Goal: Task Accomplishment & Management: Use online tool/utility

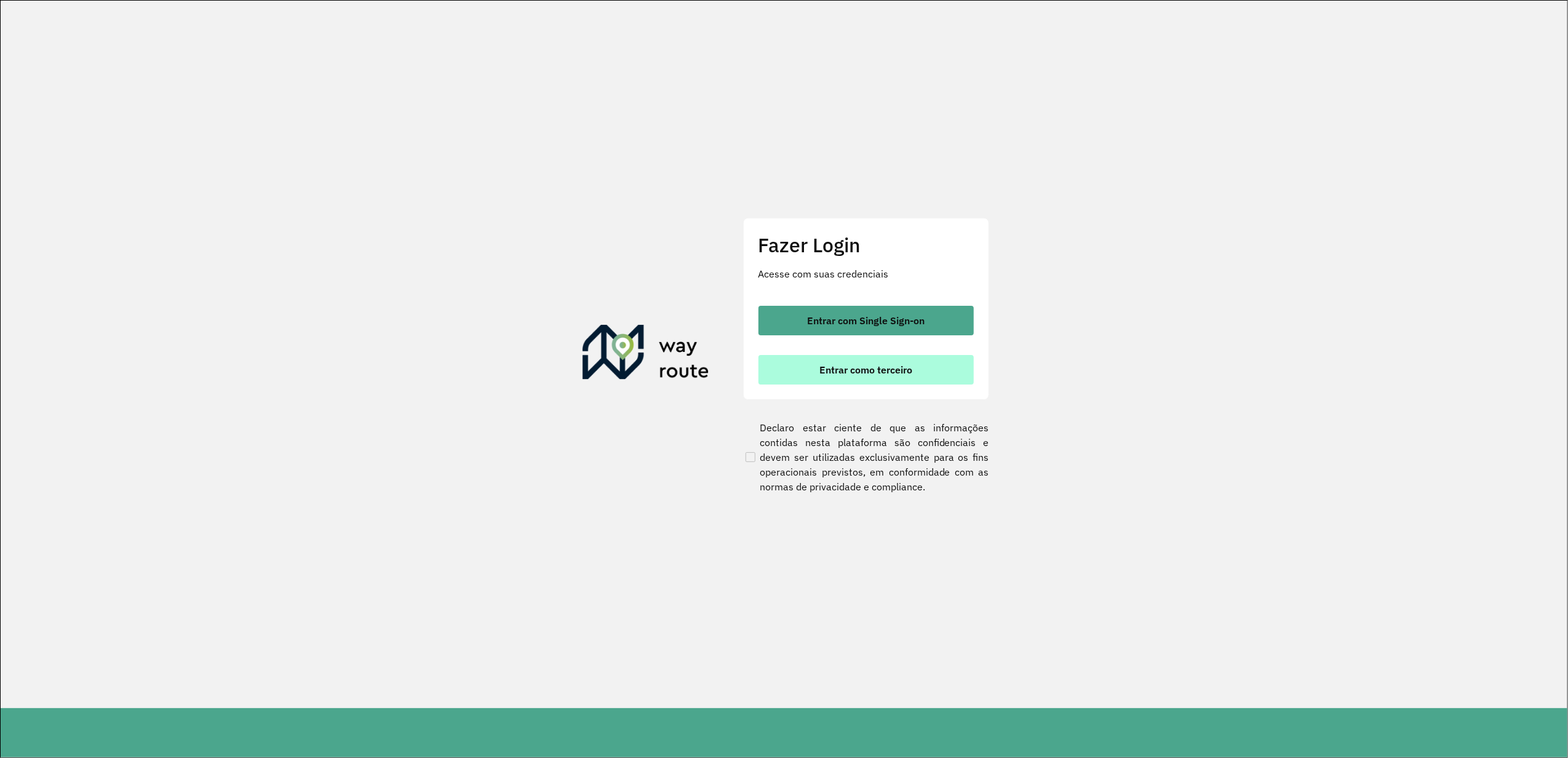
click at [815, 360] on button "Entrar como terceiro" at bounding box center [866, 369] width 215 height 30
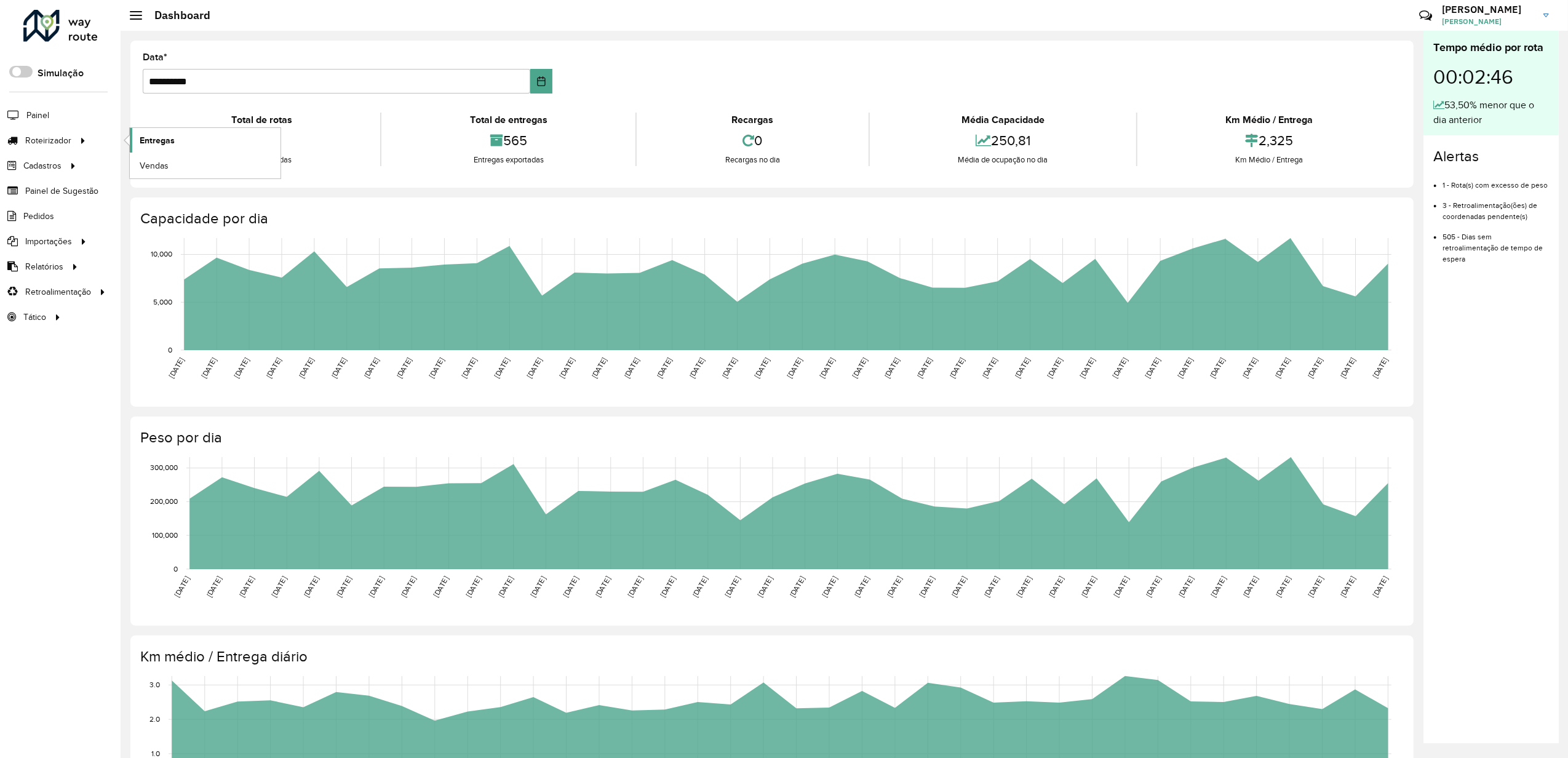
click at [143, 135] on span "Entregas" at bounding box center [157, 140] width 35 height 13
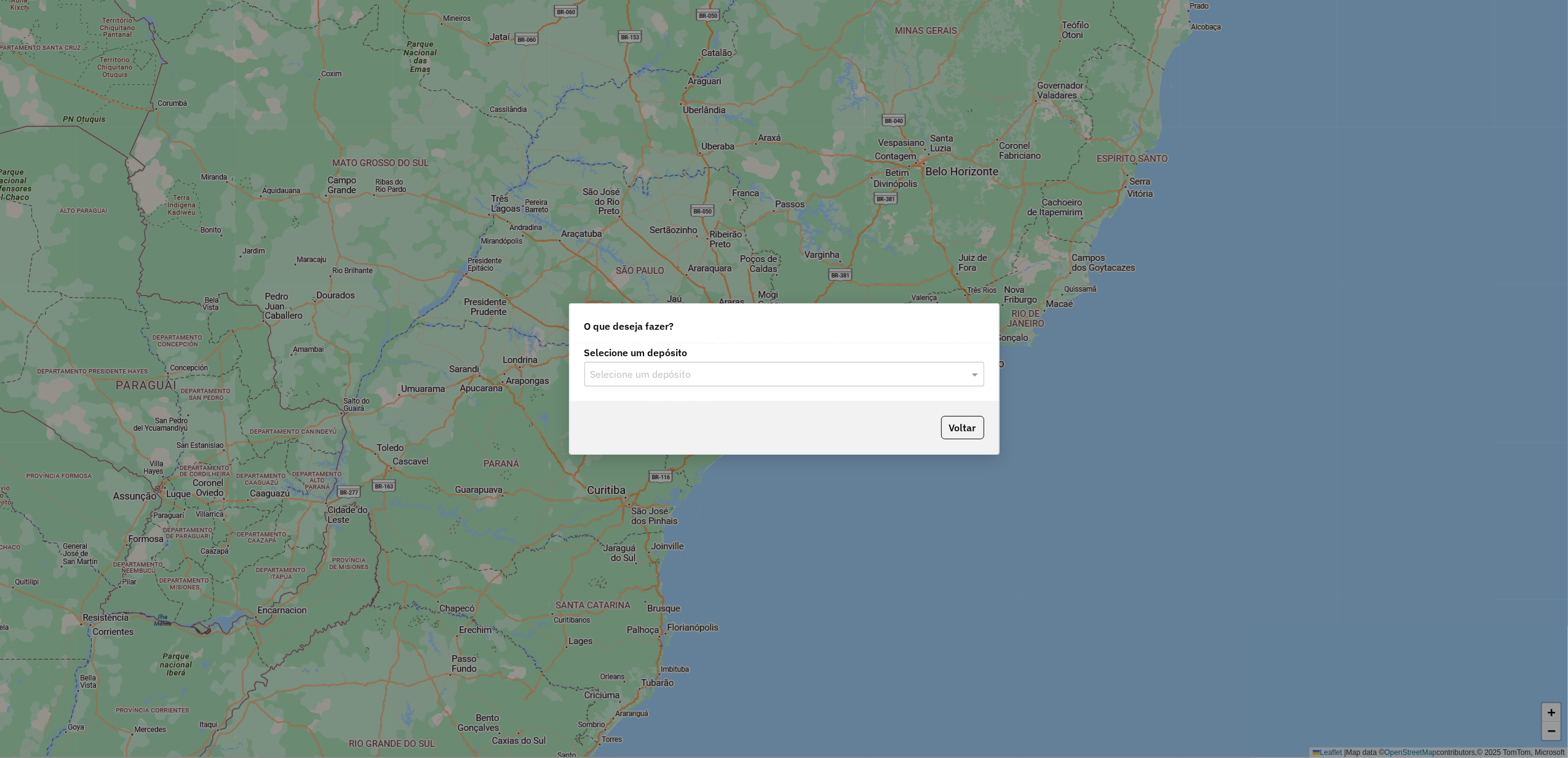
click at [715, 378] on input "text" at bounding box center [772, 375] width 363 height 15
click at [668, 396] on ng-dropdown-panel "Império" at bounding box center [784, 410] width 399 height 35
click at [655, 400] on div "Império" at bounding box center [784, 409] width 398 height 21
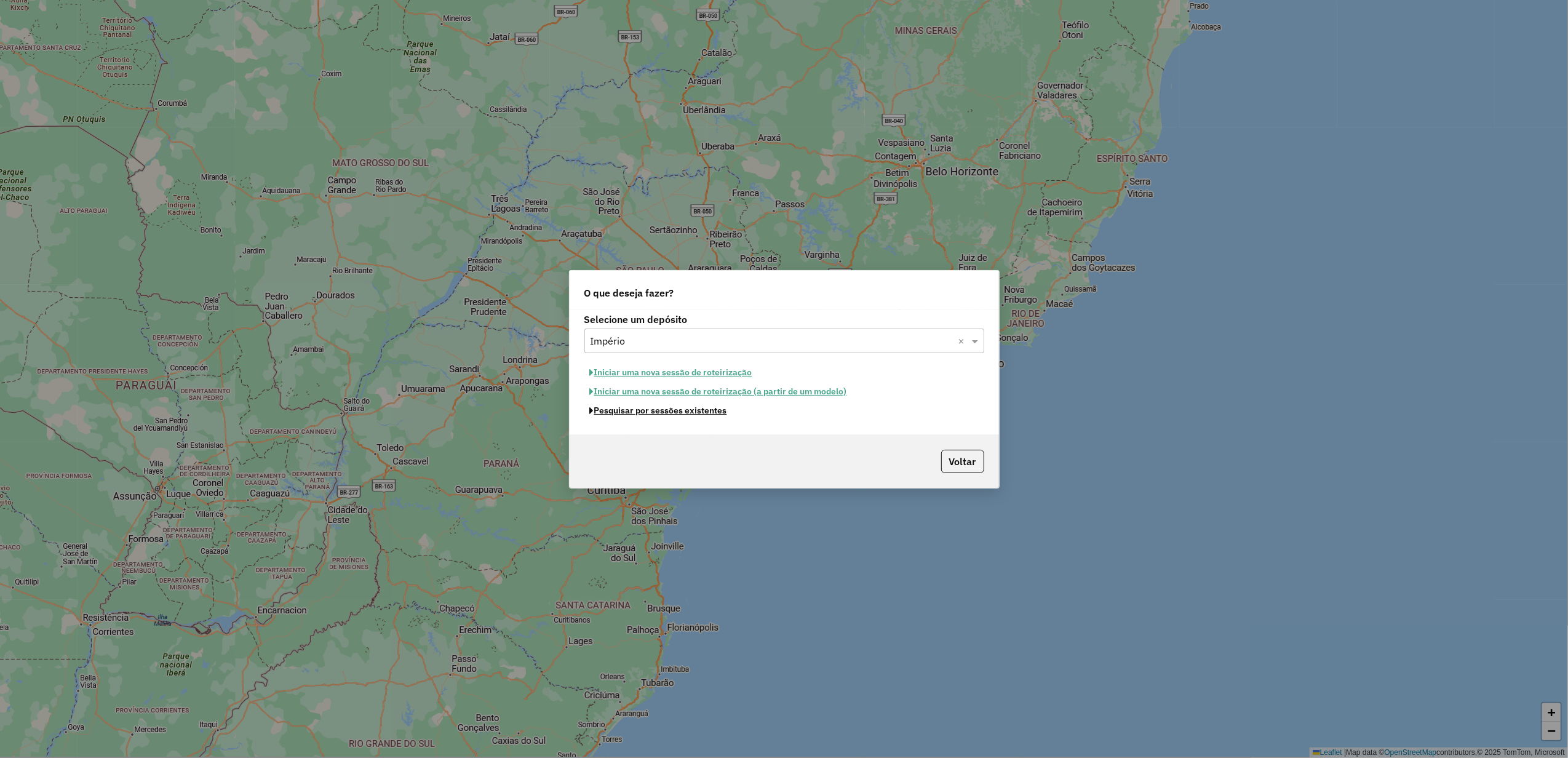
click at [649, 409] on button "Pesquisar por sessões existentes" at bounding box center [659, 411] width 148 height 19
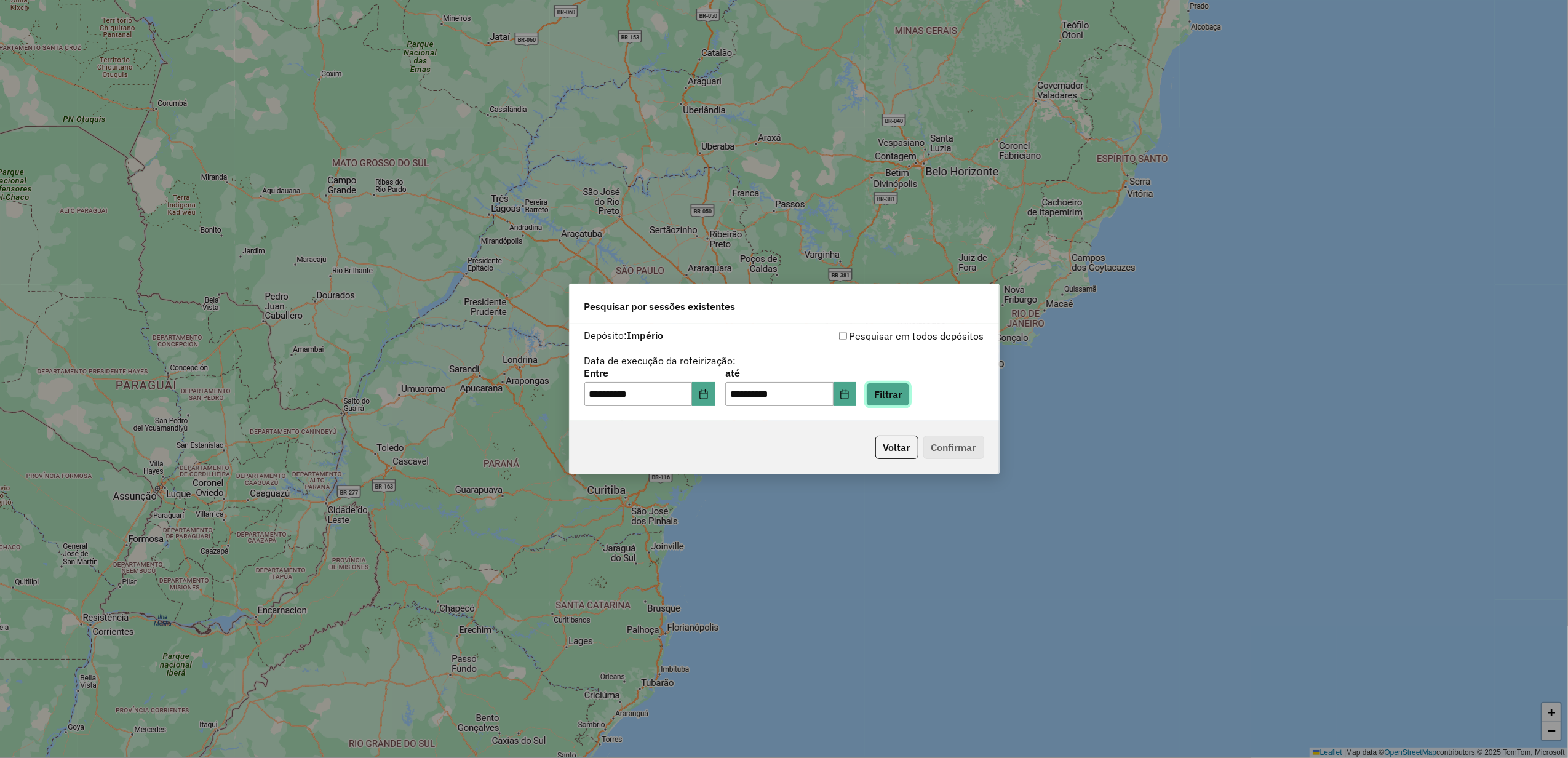
click at [902, 399] on button "Filtrar" at bounding box center [888, 394] width 44 height 23
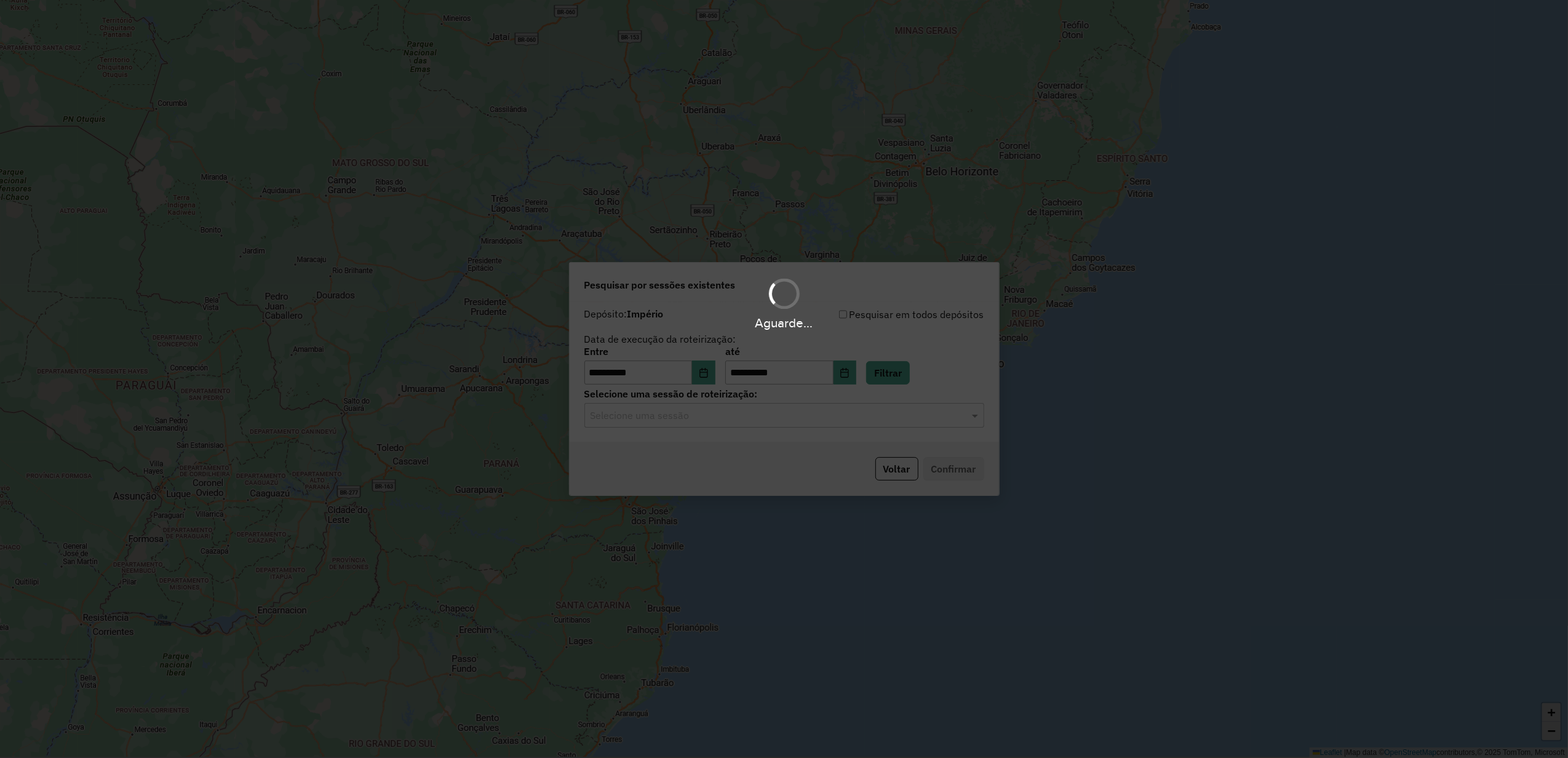
click at [671, 427] on div "Aguarde..." at bounding box center [784, 379] width 1568 height 758
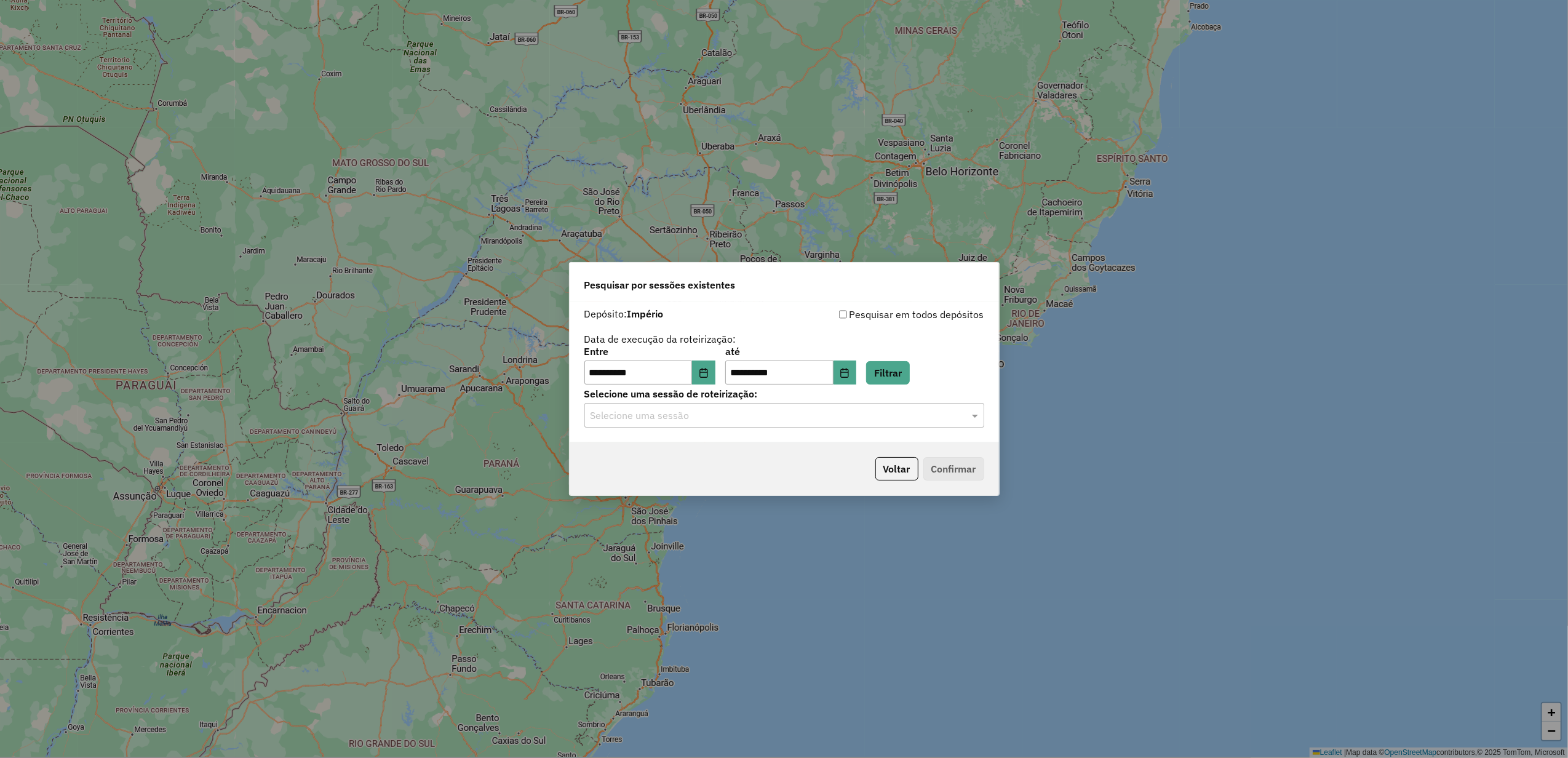
click at [688, 422] on input "text" at bounding box center [772, 416] width 363 height 15
click at [680, 439] on ng-dropdown-panel "978535 - 13/08/2025 17:54" at bounding box center [784, 451] width 399 height 35
click at [679, 444] on div "978535 - 13/08/2025 17:54" at bounding box center [784, 451] width 398 height 21
click at [987, 463] on div "Voltar Confirmar" at bounding box center [784, 469] width 430 height 53
click at [972, 470] on button "Confirmar" at bounding box center [954, 469] width 61 height 23
